Goal: Information Seeking & Learning: Learn about a topic

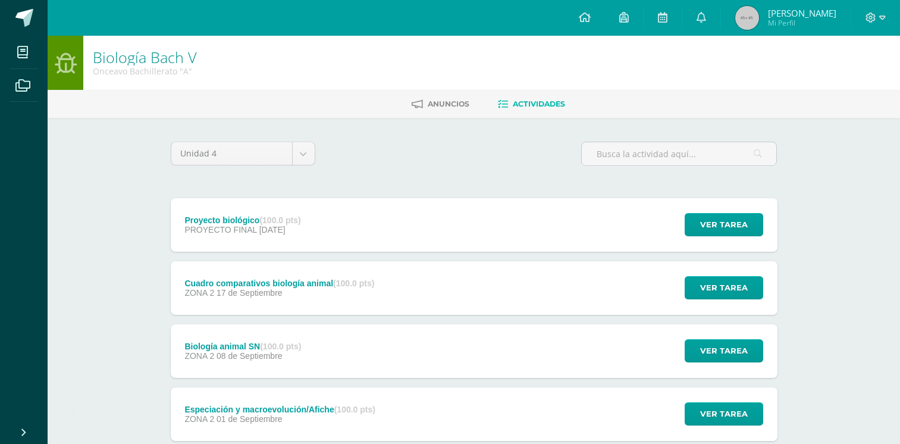
scroll to position [265, 0]
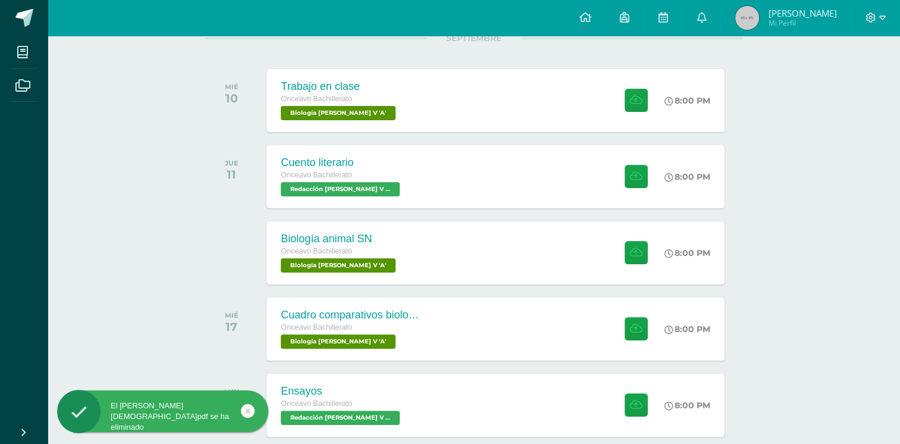
scroll to position [287, 0]
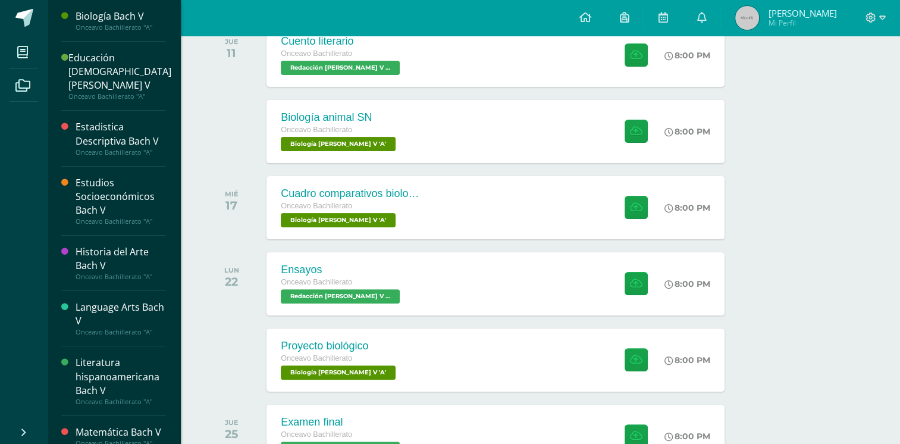
drag, startPoint x: 178, startPoint y: 162, endPoint x: 131, endPoint y: 249, distance: 98.5
click at [131, 249] on div "Historia del Arte Bach V" at bounding box center [121, 258] width 90 height 27
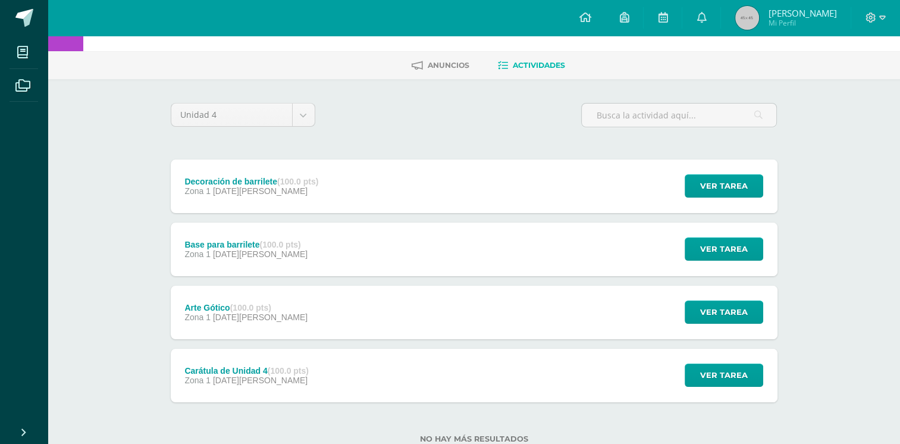
scroll to position [76, 0]
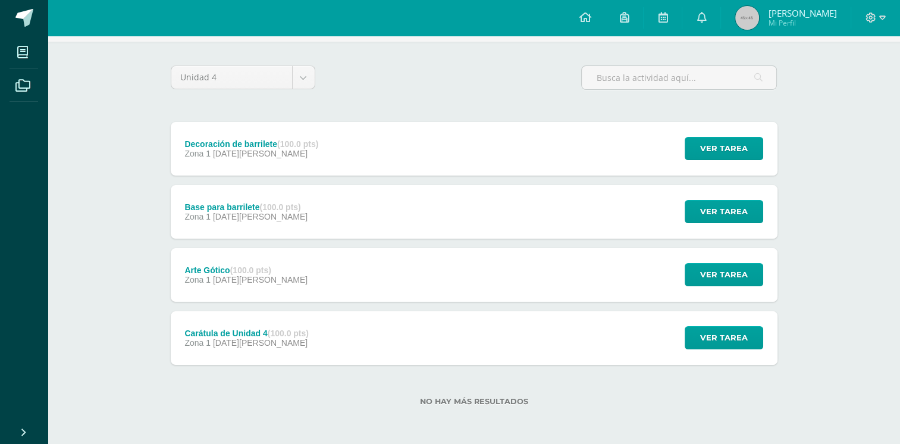
click at [525, 299] on div "Arte Gótico (100.0 pts) Zona 1 12 de Agosto Ver tarea Arte Gótico Historia del …" at bounding box center [474, 275] width 607 height 54
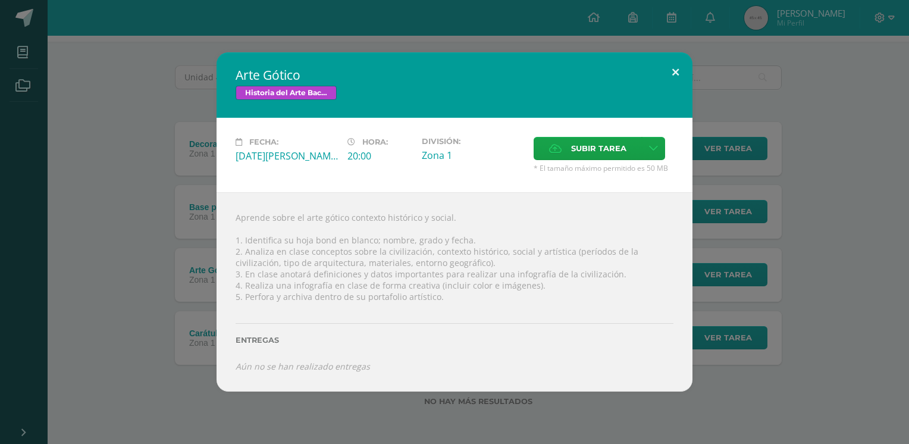
click at [667, 76] on button at bounding box center [675, 72] width 34 height 40
